Goal: Task Accomplishment & Management: Manage account settings

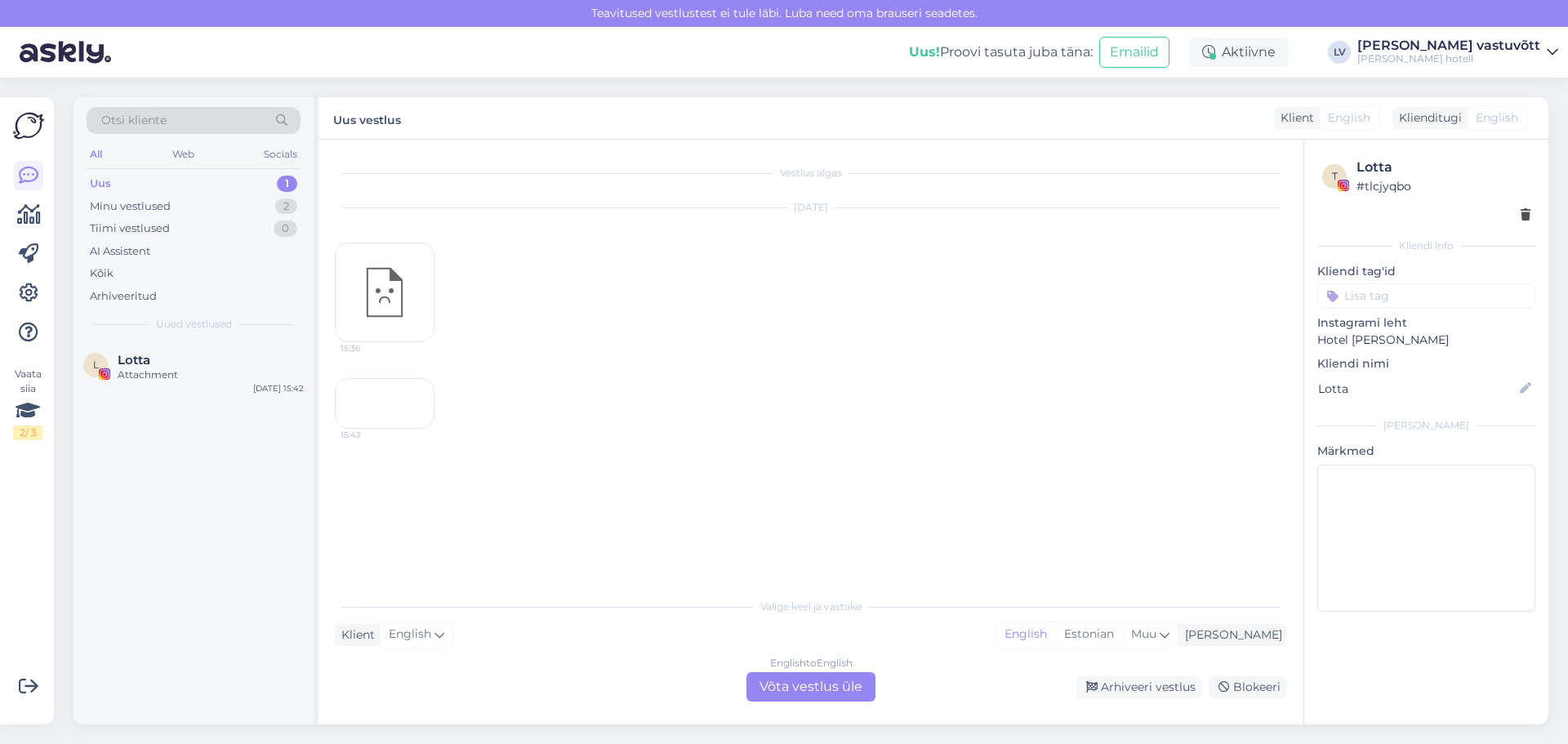
click at [199, 381] on div "Attachment" at bounding box center [211, 374] width 186 height 15
click at [1158, 680] on div "Arhiveeri vestlus" at bounding box center [1139, 687] width 125 height 22
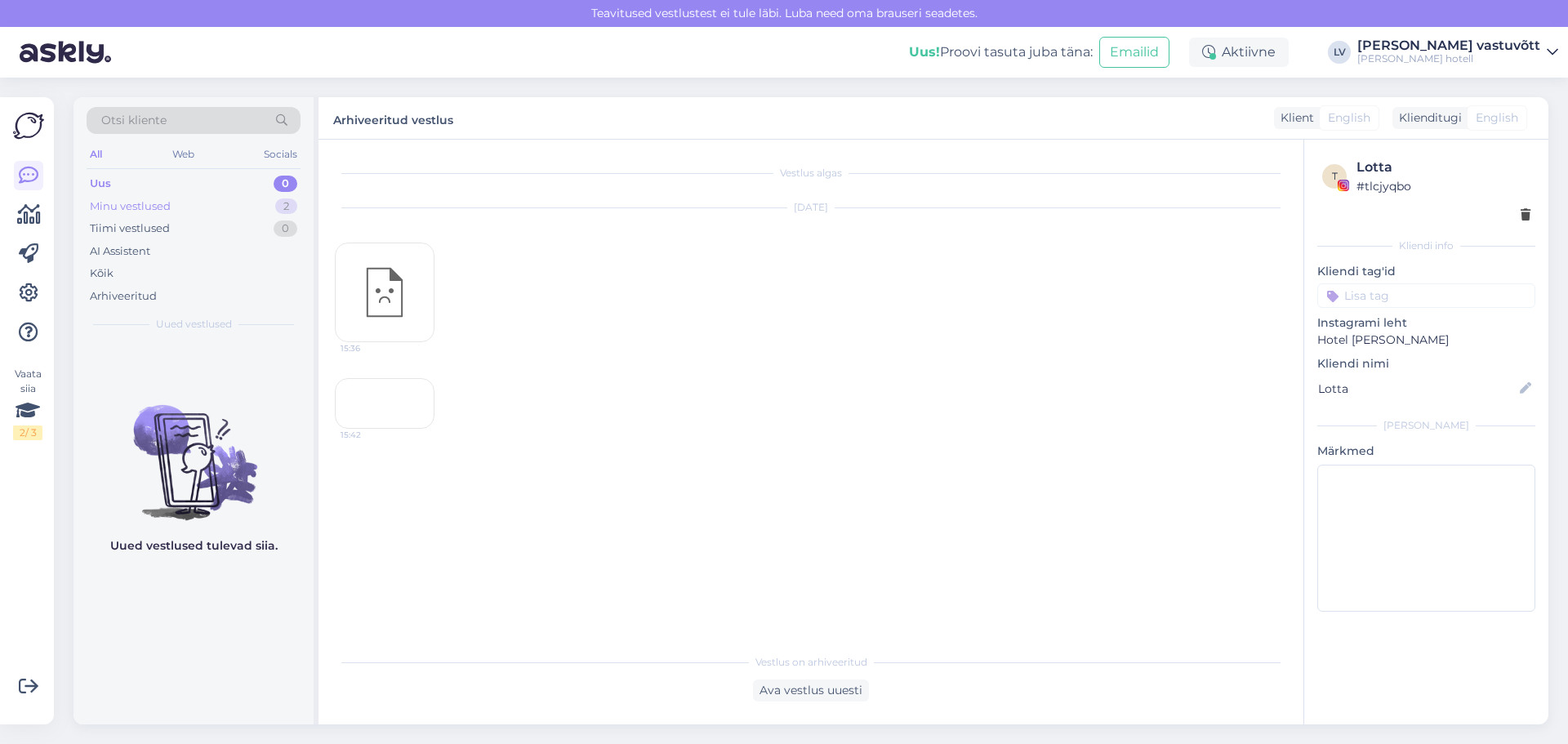
click at [221, 202] on div "Minu vestlused 2" at bounding box center [193, 206] width 214 height 23
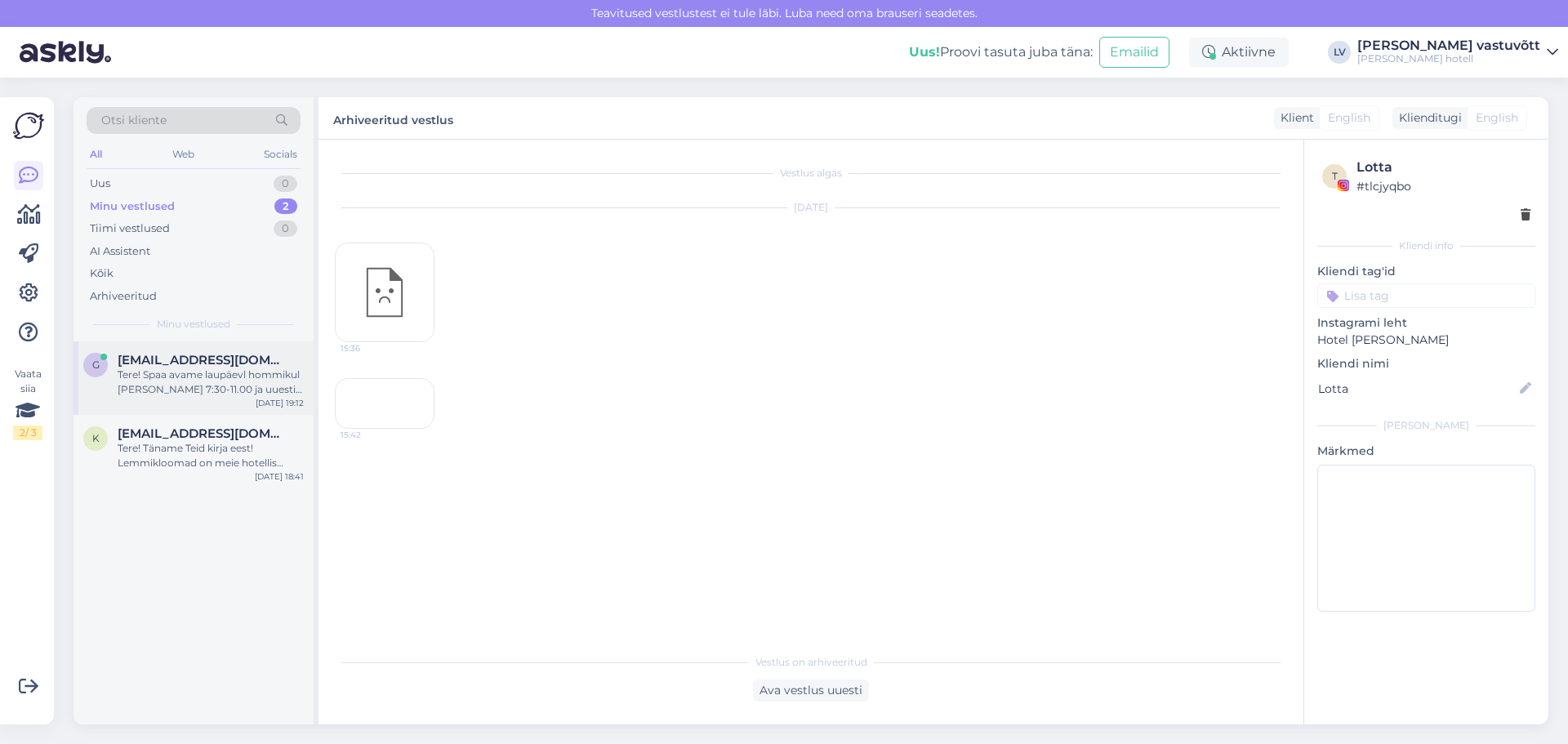
click at [206, 382] on div "Tere! Spaa avame laupäevl hommikul [PERSON_NAME] 7:30-11.00 ja uuesti kella 15:…" at bounding box center [211, 382] width 186 height 30
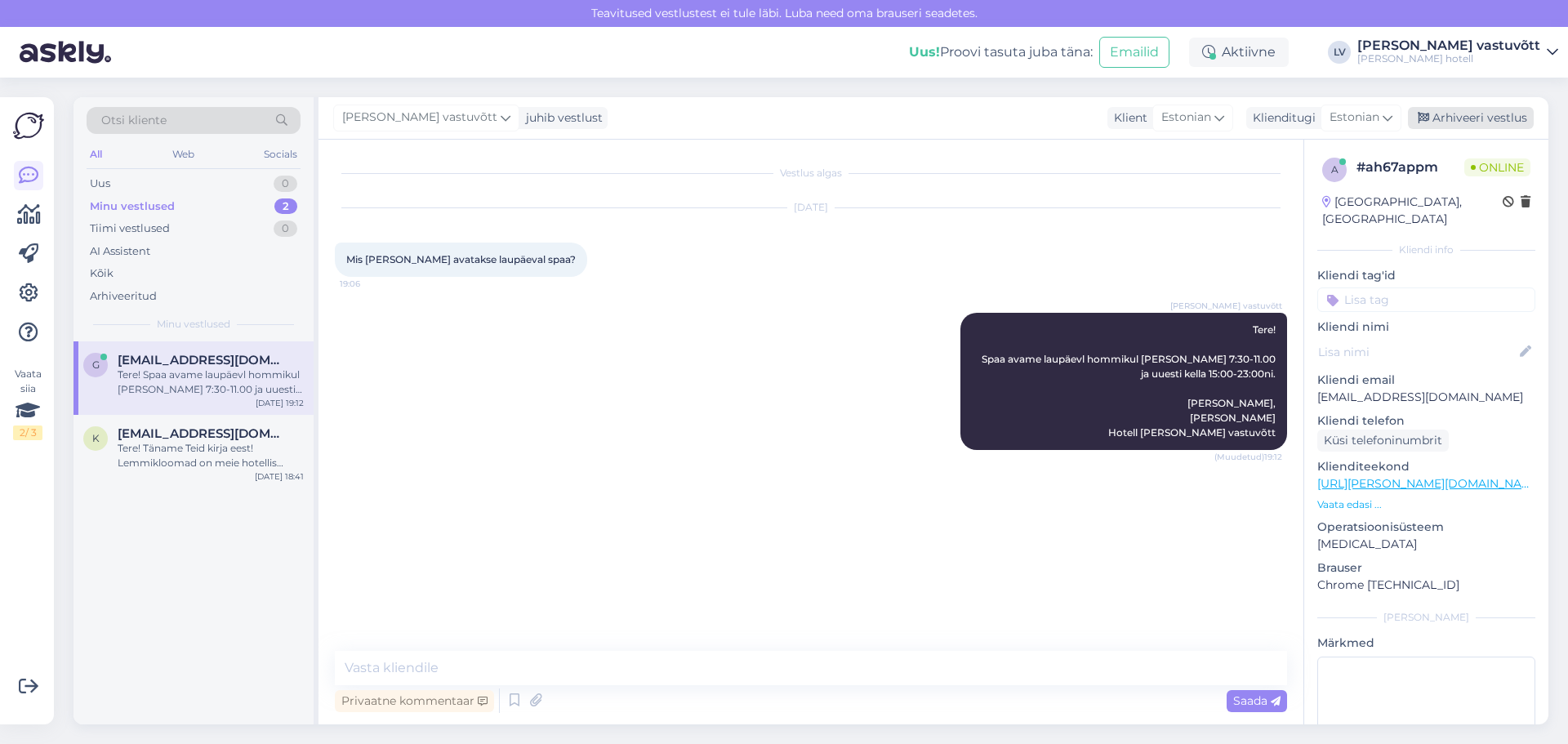
click at [1434, 120] on div "Arhiveeri vestlus" at bounding box center [1470, 117] width 125 height 22
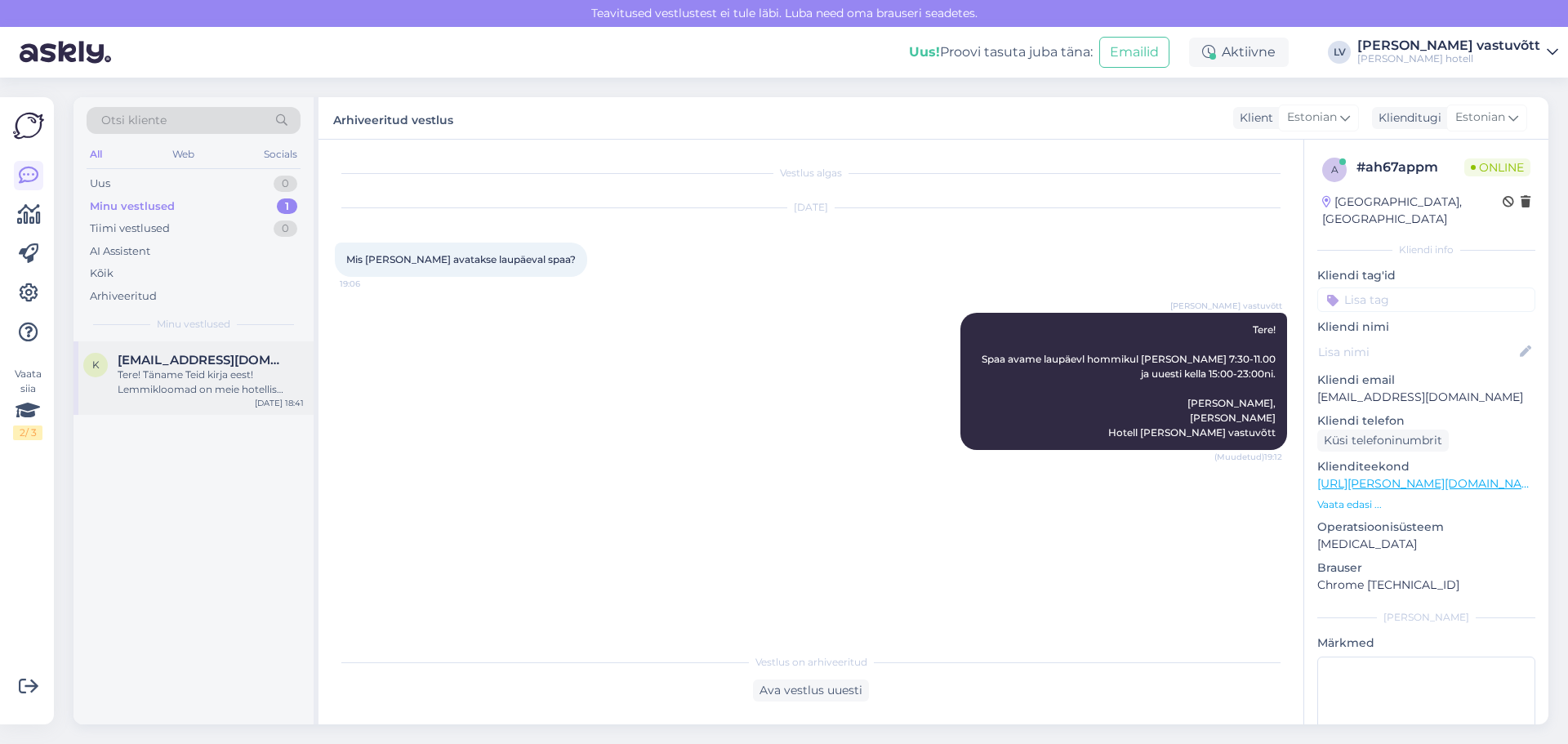
click at [193, 393] on div "Tere! Täname Teid kirja eest! Lemmikloomad on meie hotellis lubatud, [PERSON_NA…" at bounding box center [211, 382] width 186 height 30
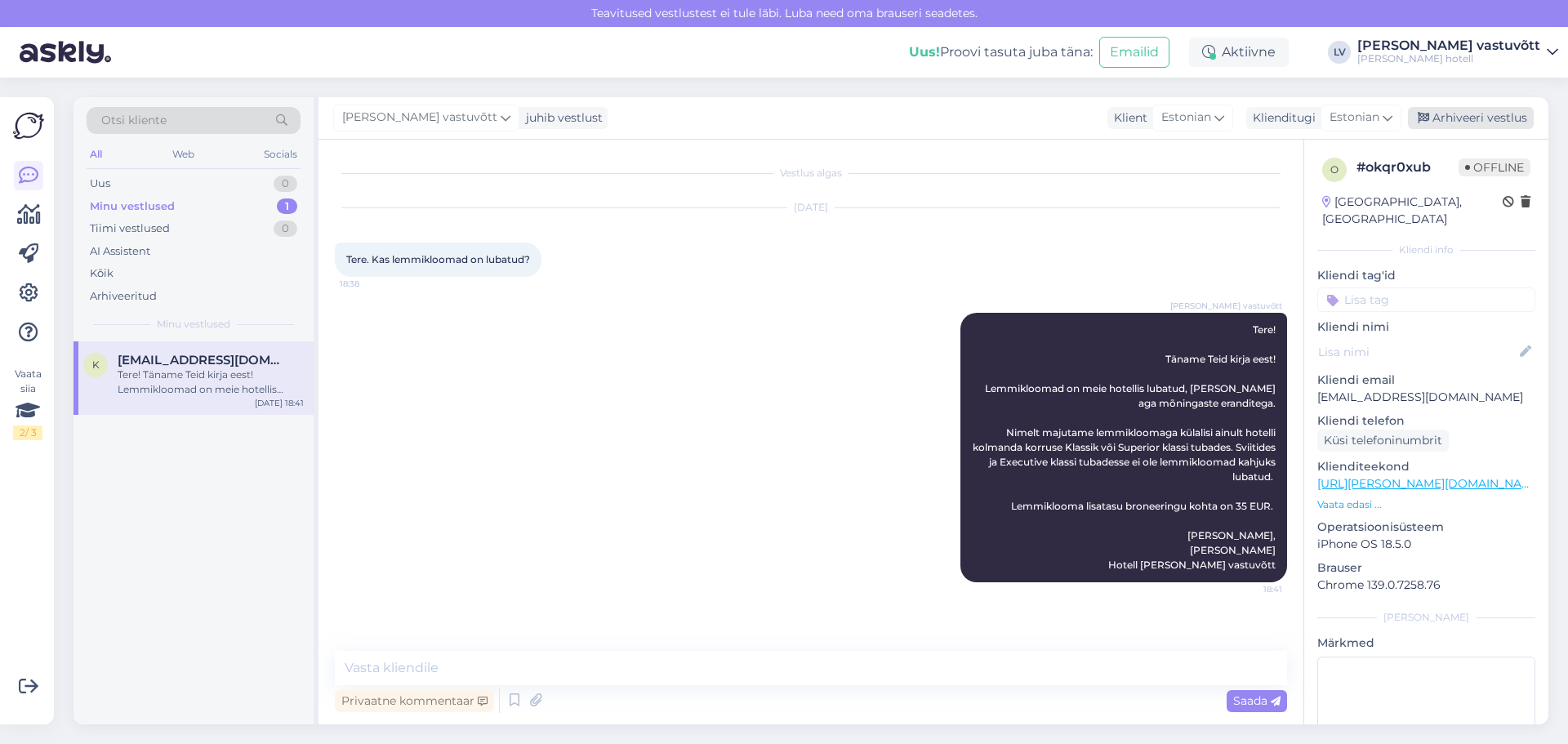
click at [1516, 110] on div "Arhiveeri vestlus" at bounding box center [1470, 117] width 125 height 22
